Goal: Task Accomplishment & Management: Manage account settings

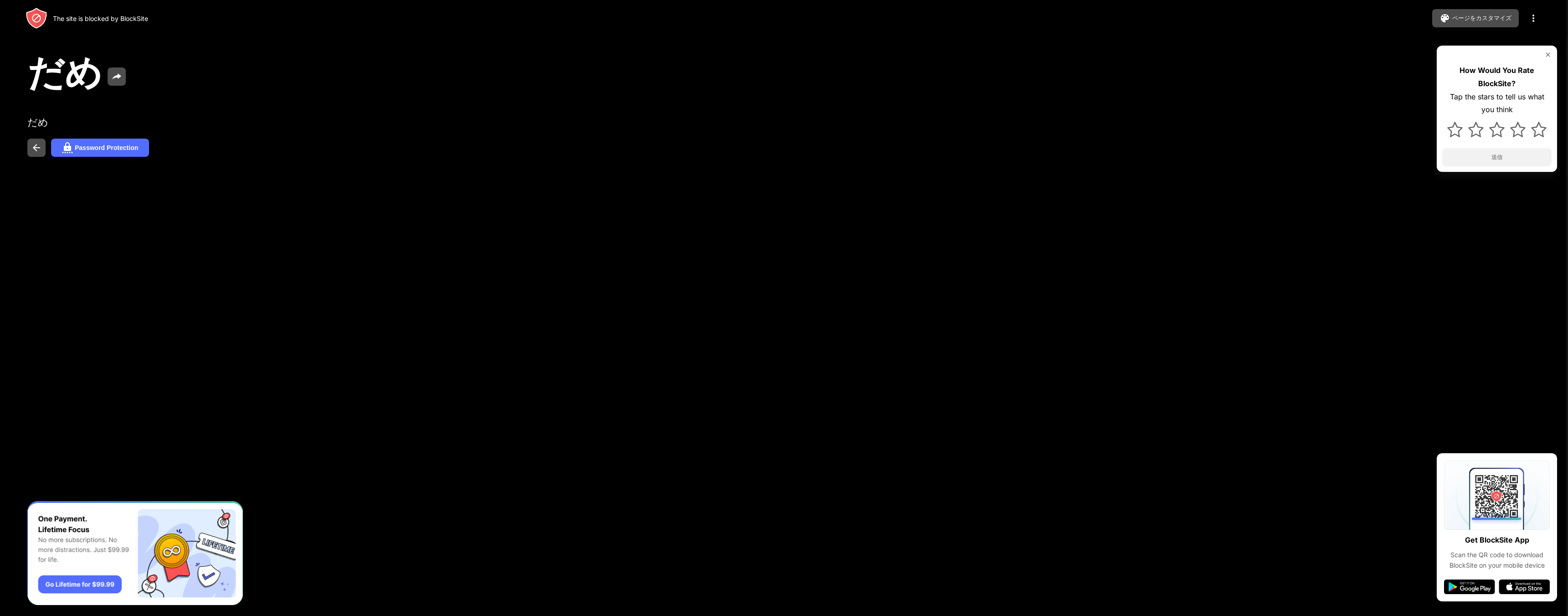
drag, startPoint x: 650, startPoint y: 248, endPoint x: 654, endPoint y: 251, distance: 5.0
click at [652, 250] on div at bounding box center [784, 308] width 1568 height 616
drag, startPoint x: 199, startPoint y: 79, endPoint x: 211, endPoint y: 107, distance: 30.5
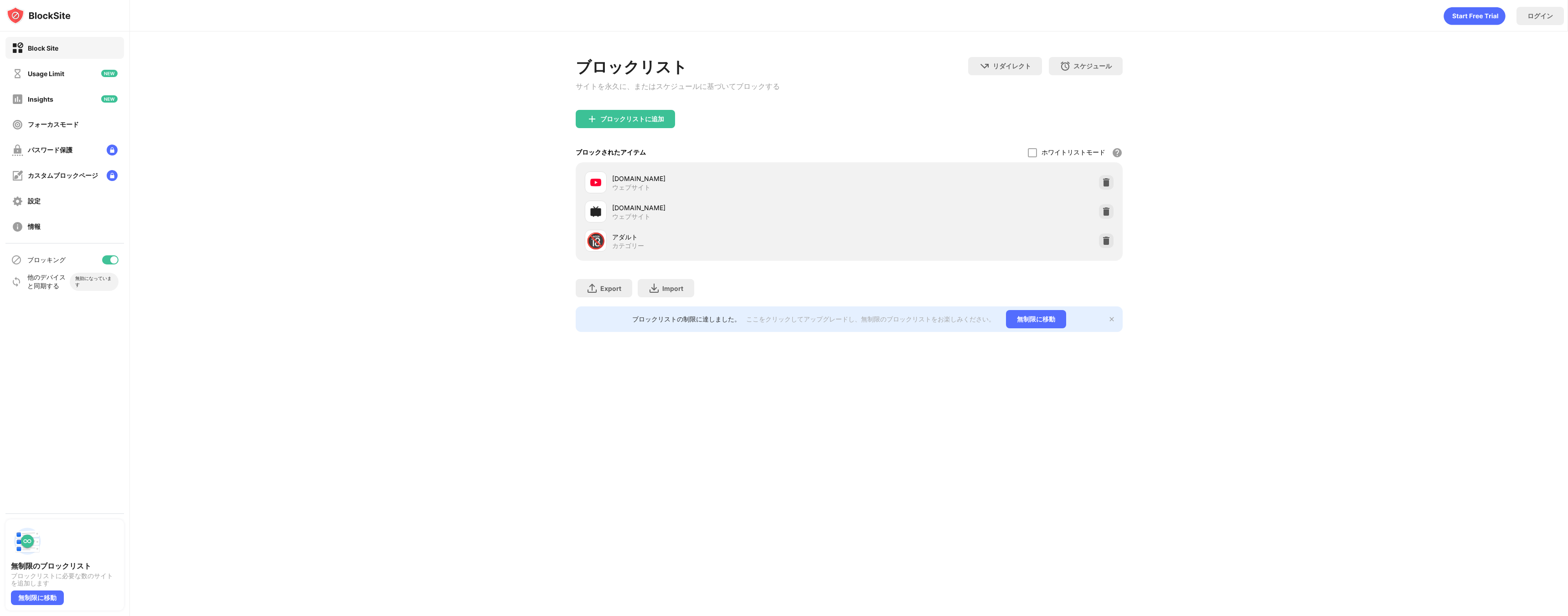
drag, startPoint x: 114, startPoint y: 258, endPoint x: 118, endPoint y: 249, distance: 9.8
click at [113, 258] on div at bounding box center [114, 260] width 7 height 7
